Goal: Navigation & Orientation: Find specific page/section

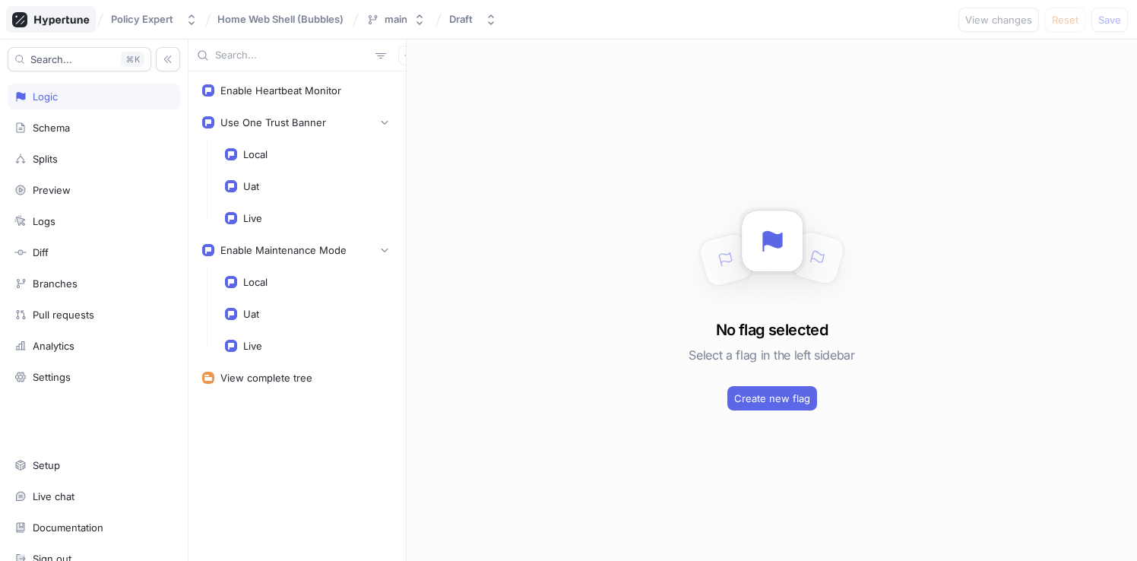
click at [58, 20] on icon at bounding box center [61, 20] width 55 height 10
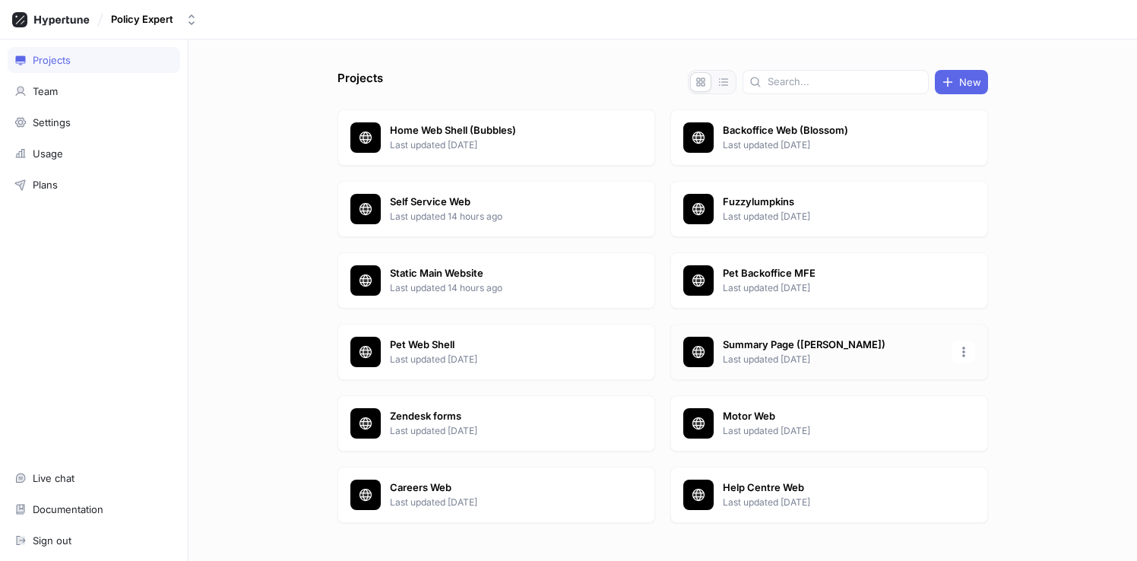
click at [774, 349] on p "Summary Page ([PERSON_NAME])" at bounding box center [832, 344] width 220 height 15
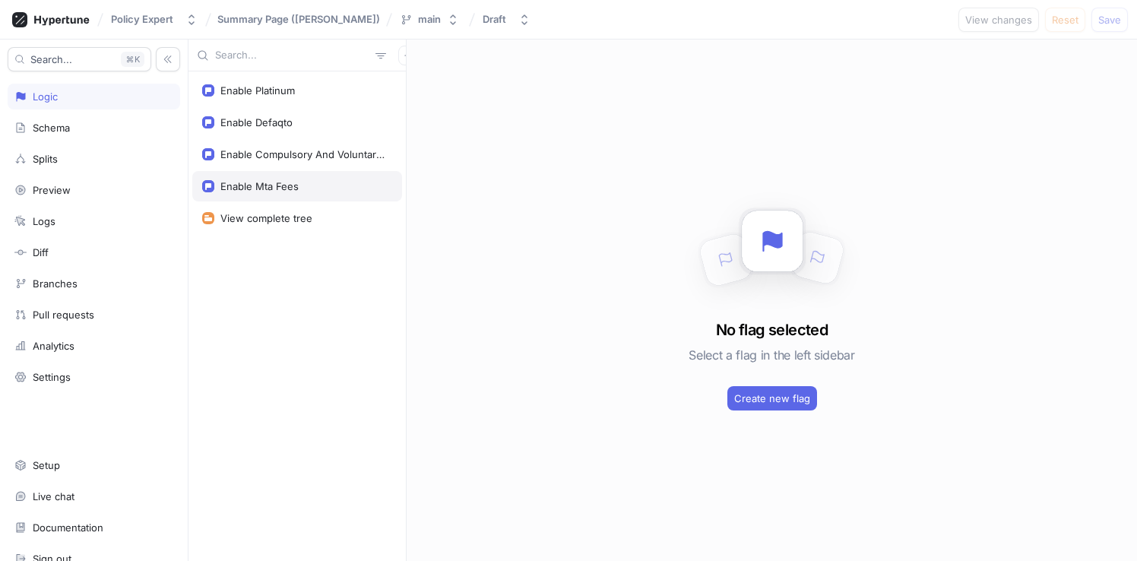
click at [297, 188] on div "Enable Mta Fees" at bounding box center [259, 186] width 78 height 12
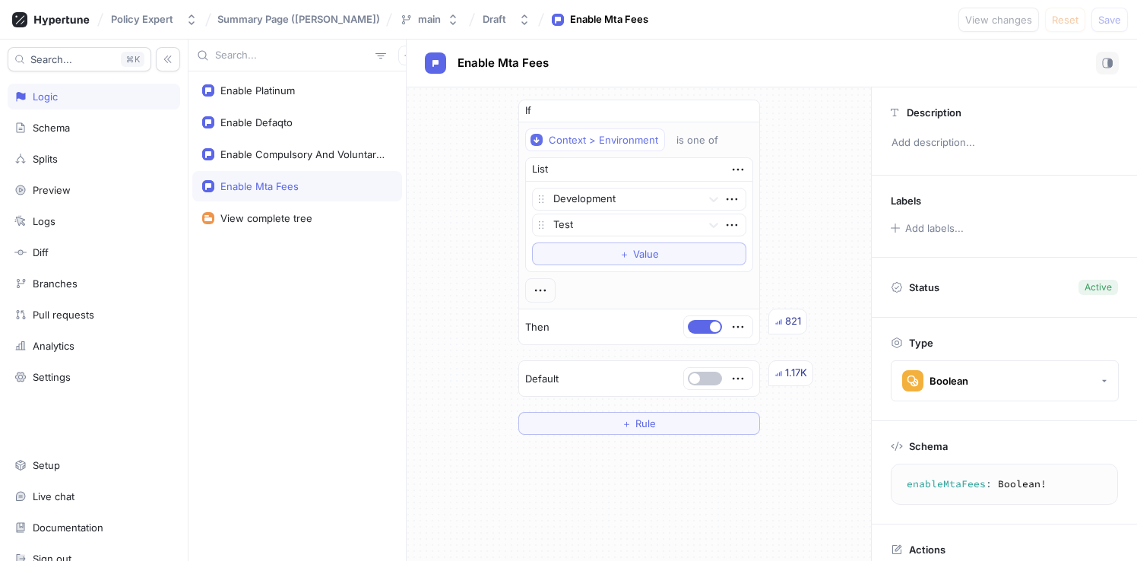
click at [876, 24] on div "Policy Expert Summary Page (Mitchelson) main Draft Enable Mta Fees View changes…" at bounding box center [568, 20] width 1137 height 40
click at [463, 335] on div "If Context > Environment is one of List Development Test To pick up a draggable…" at bounding box center [638, 266] width 464 height 359
click at [669, 59] on div "Enable Mta Fees" at bounding box center [772, 63] width 694 height 23
click at [432, 288] on div "If Context > Environment is one of List Development Test Production To pick up …" at bounding box center [638, 265] width 464 height 356
click at [419, 398] on div "If Context > Environment is one of List Development Test Production To pick up …" at bounding box center [638, 265] width 464 height 356
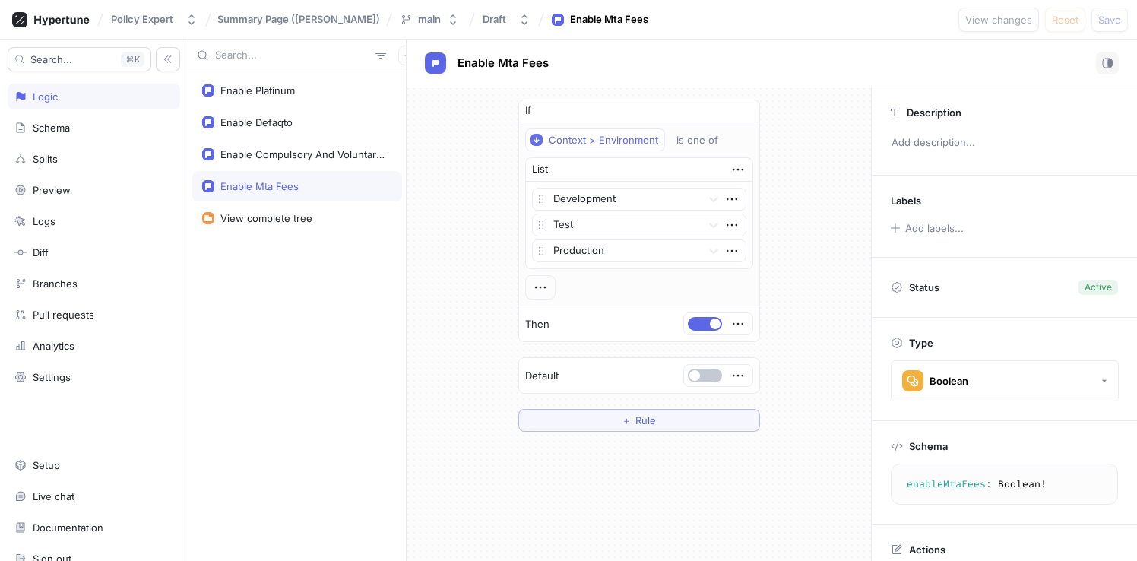
scroll to position [47, 0]
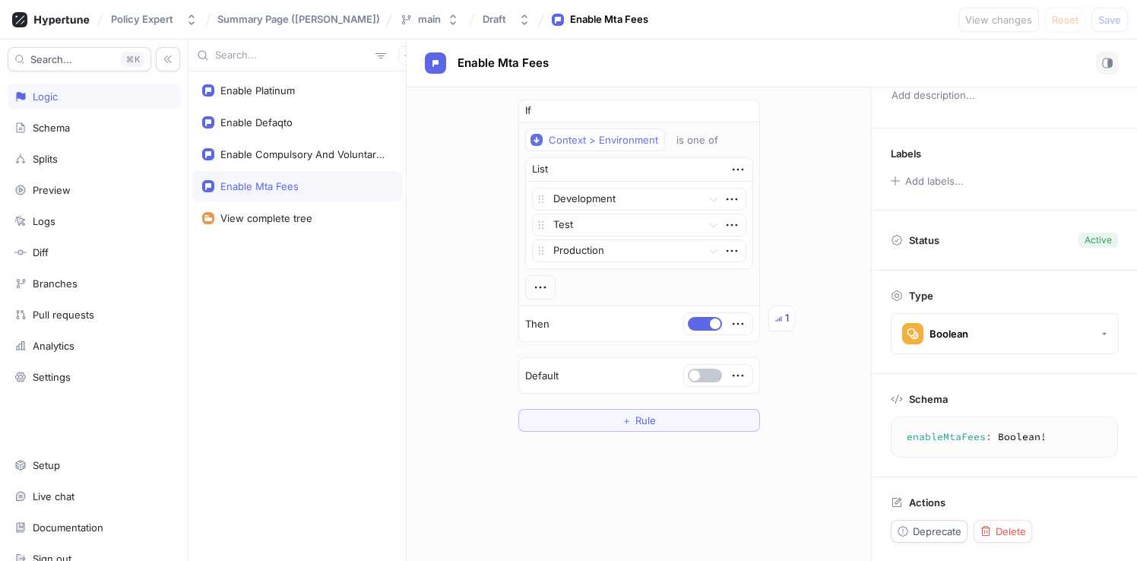
click at [817, 201] on div "If Context > Environment is one of List Development Test Production To pick up …" at bounding box center [638, 265] width 464 height 356
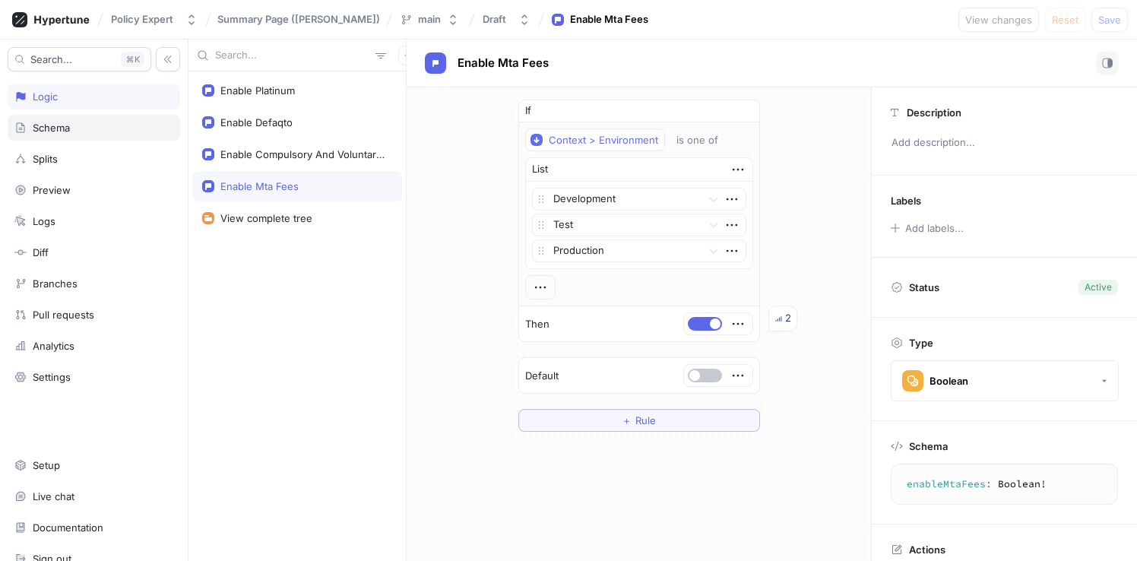
click at [65, 132] on div "Schema" at bounding box center [51, 128] width 37 height 12
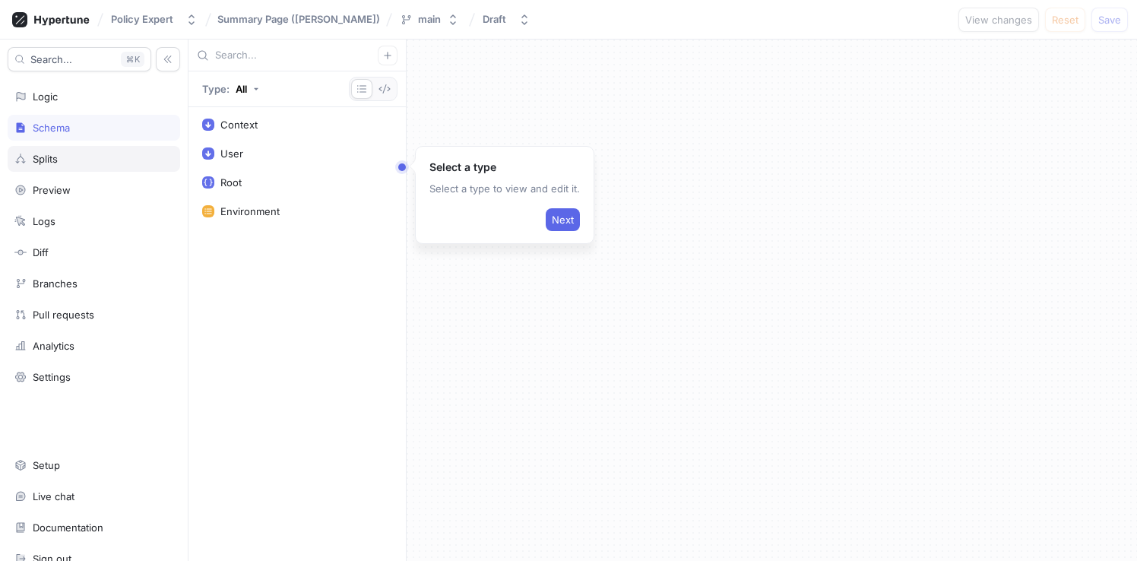
click at [74, 158] on div "Splits" at bounding box center [93, 159] width 159 height 12
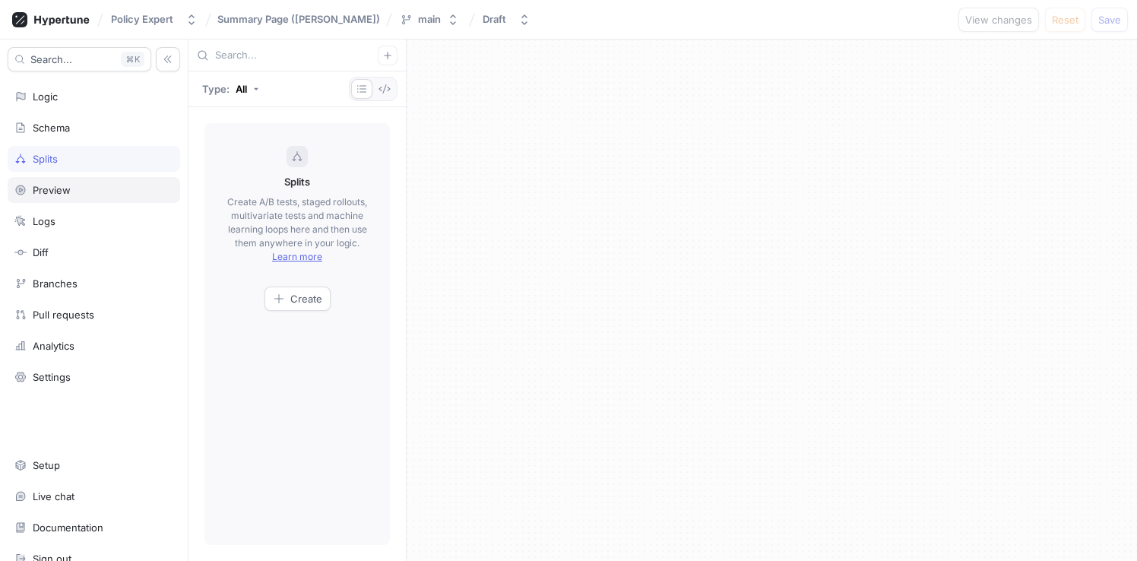
click at [73, 185] on div "Preview" at bounding box center [93, 190] width 159 height 12
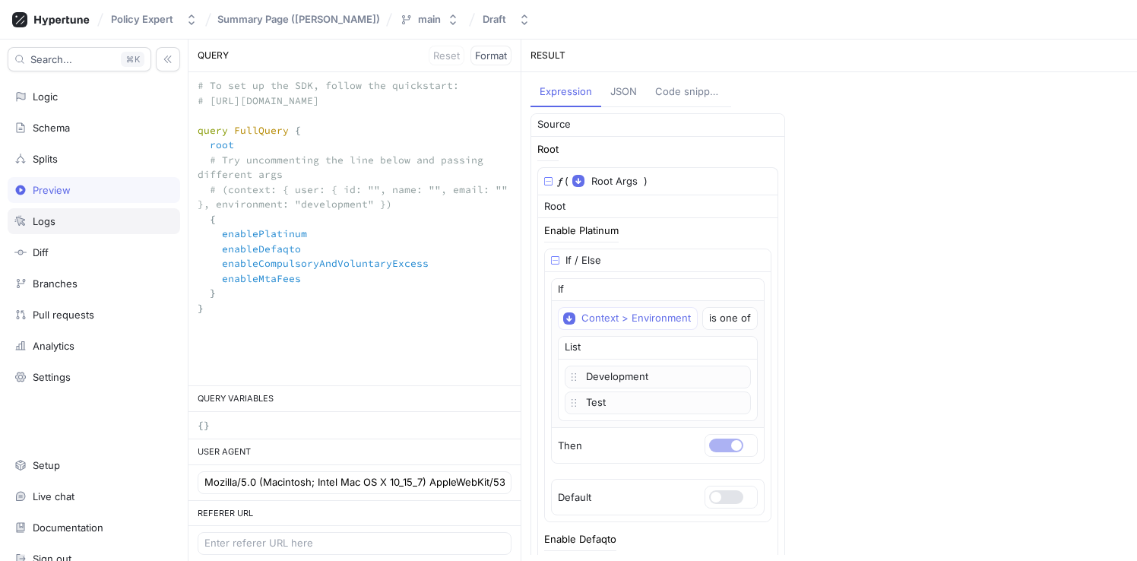
click at [77, 225] on div "Logs" at bounding box center [93, 221] width 159 height 12
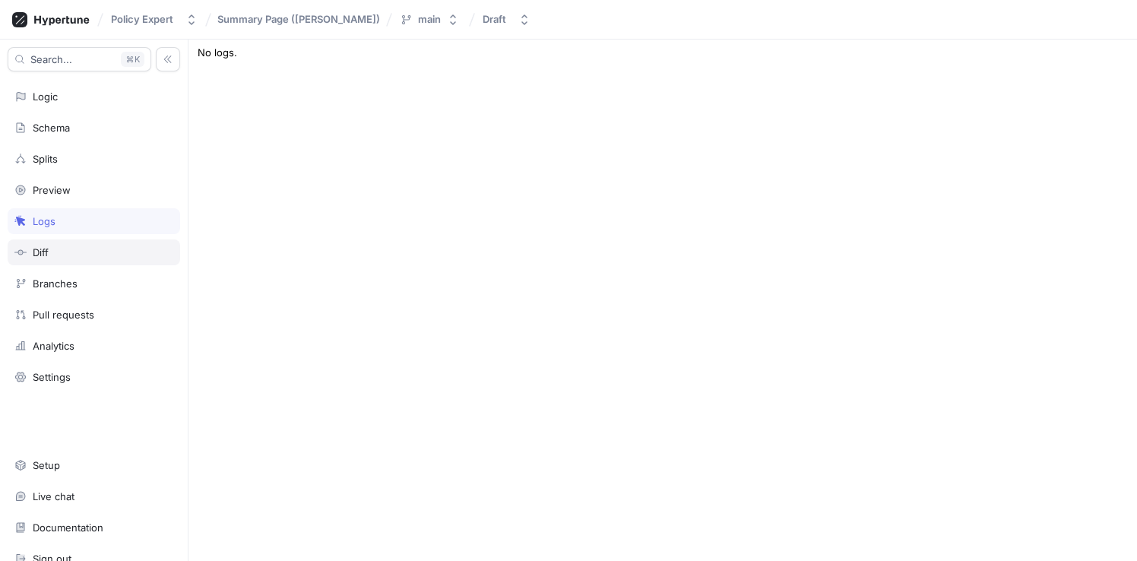
click at [84, 256] on div "Diff" at bounding box center [93, 252] width 159 height 12
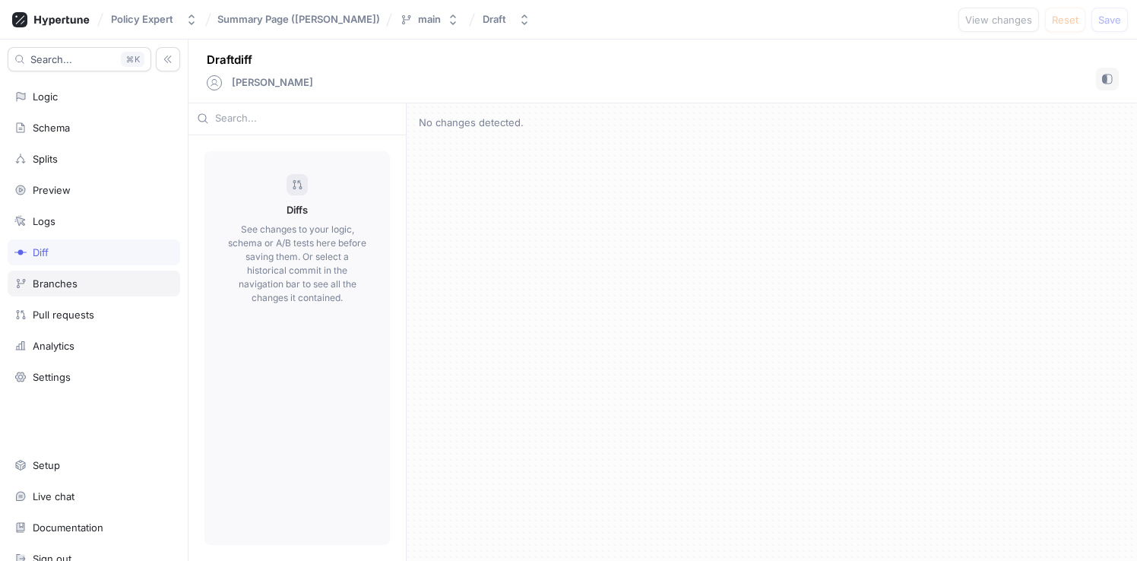
click at [83, 273] on div "Branches" at bounding box center [94, 283] width 172 height 26
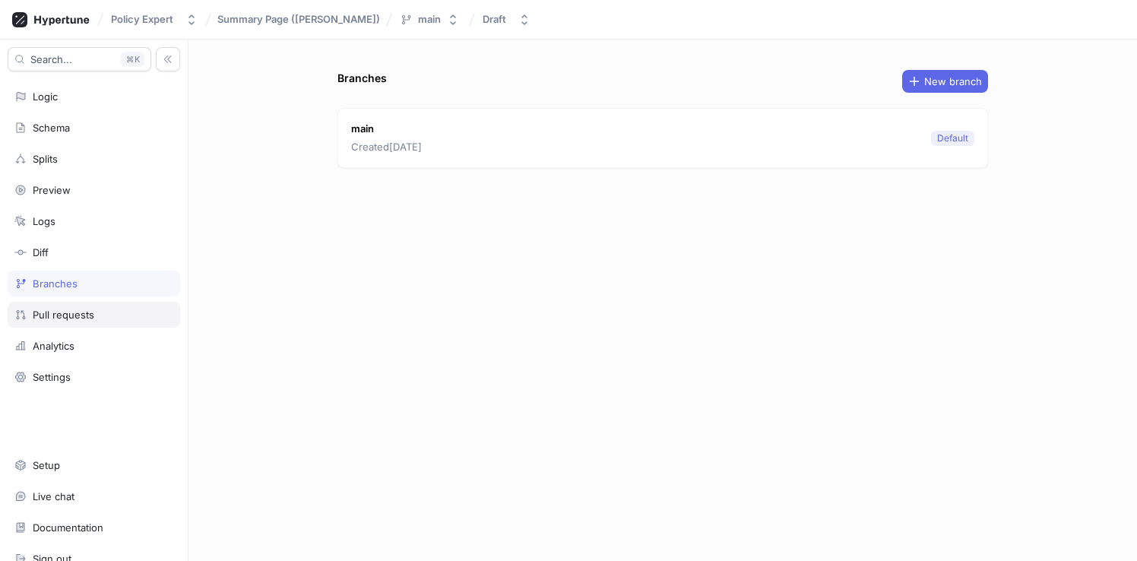
click at [90, 308] on div "Pull requests" at bounding box center [64, 314] width 62 height 12
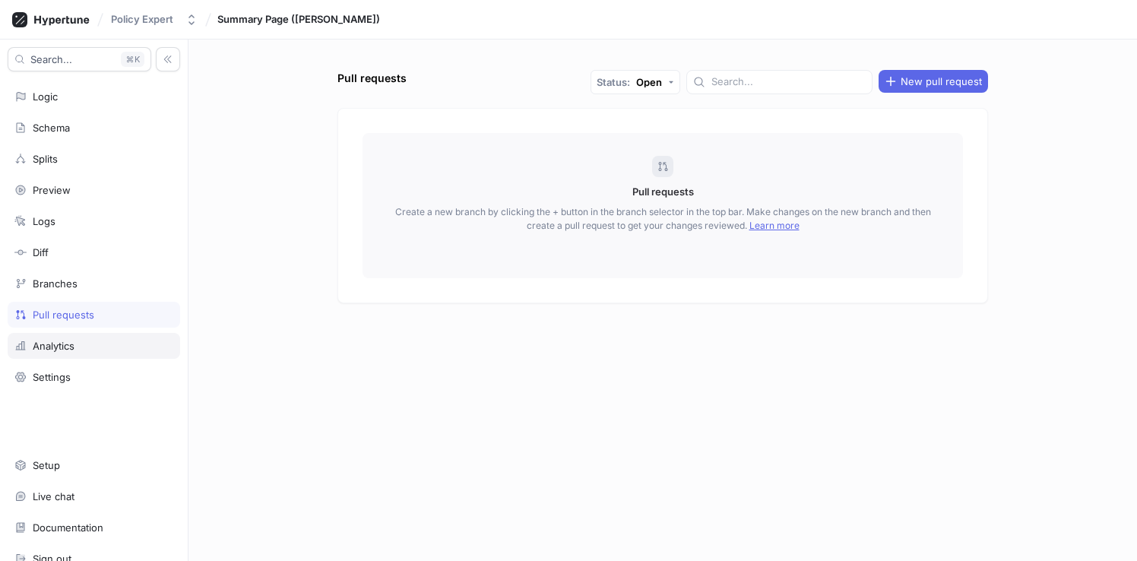
click at [86, 337] on div "Analytics" at bounding box center [94, 346] width 172 height 26
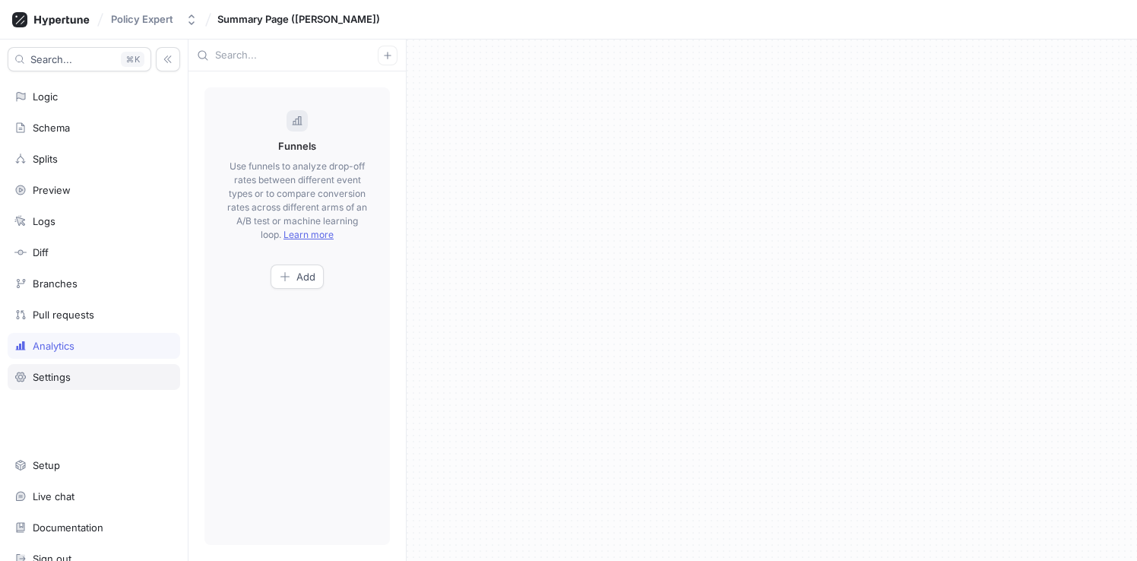
click at [92, 375] on div "Settings" at bounding box center [93, 377] width 159 height 12
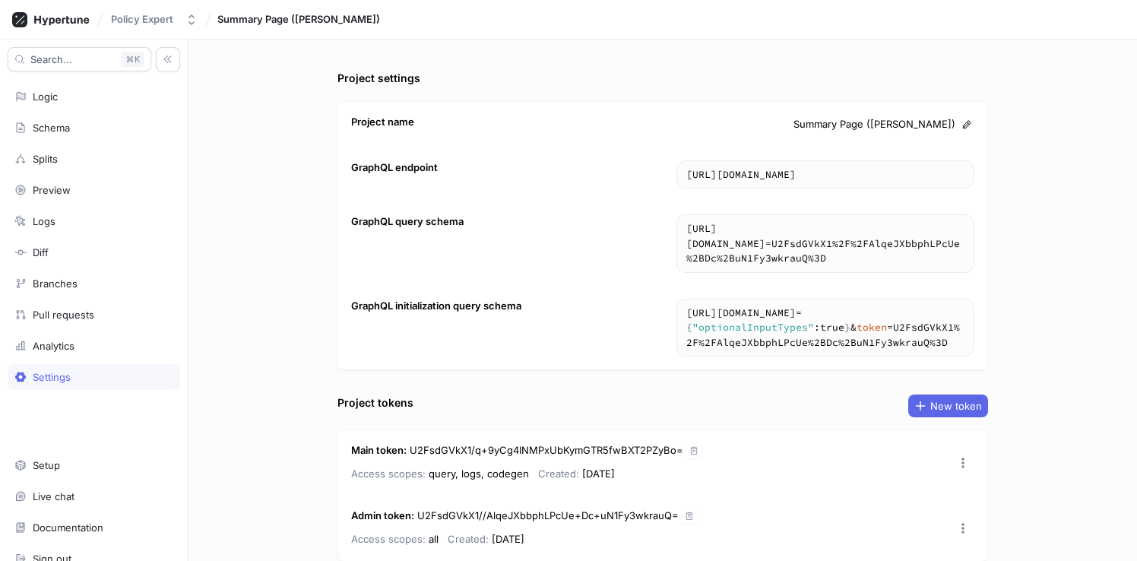
click at [285, 10] on div "Summary Page ([PERSON_NAME])" at bounding box center [298, 20] width 167 height 24
click at [276, 23] on span "Summary Page ([PERSON_NAME])" at bounding box center [298, 19] width 163 height 11
click at [88, 102] on div "Logic" at bounding box center [93, 96] width 159 height 12
